Goal: Task Accomplishment & Management: Use online tool/utility

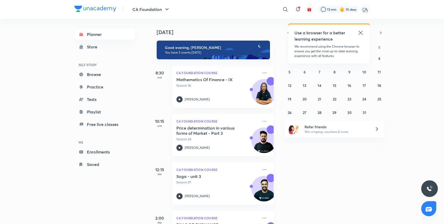
click at [360, 32] on icon at bounding box center [360, 33] width 6 height 6
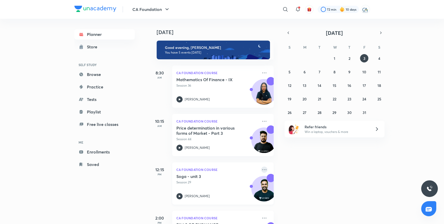
click at [261, 172] on icon at bounding box center [264, 169] width 6 height 6
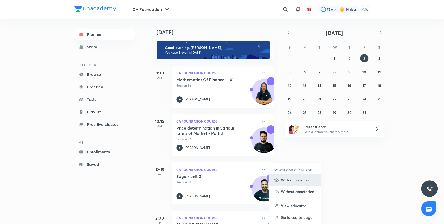
click at [293, 181] on p "With annotation" at bounding box center [299, 179] width 36 height 5
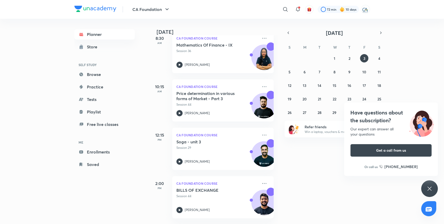
scroll to position [69, 0]
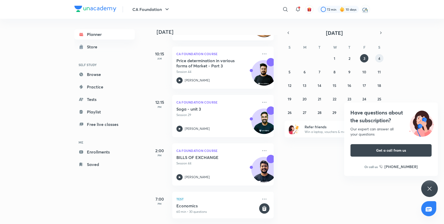
click at [378, 58] on abbr "4" at bounding box center [379, 58] width 2 height 5
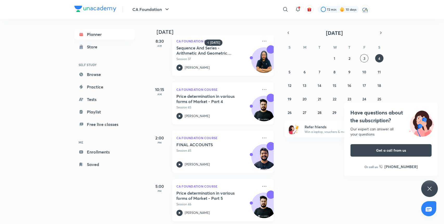
scroll to position [14, 0]
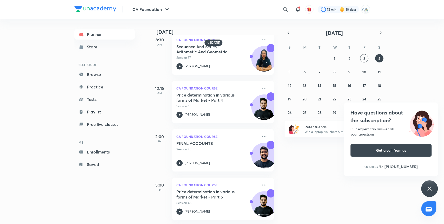
click at [375, 54] on button "4" at bounding box center [379, 58] width 8 height 8
